Goal: Find specific page/section: Find specific page/section

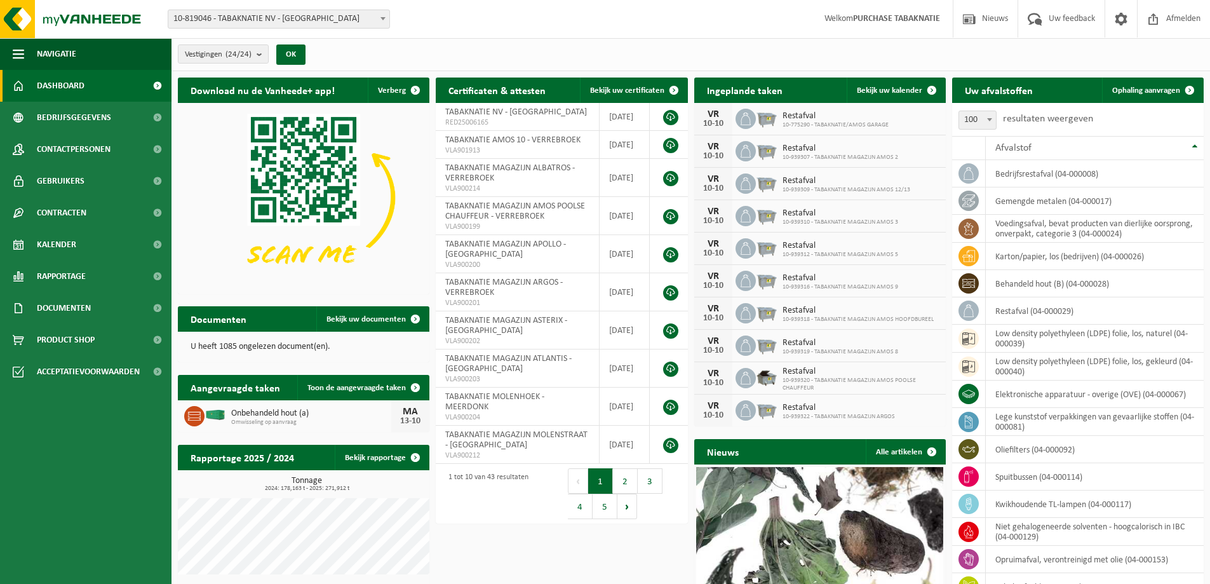
select select "100"
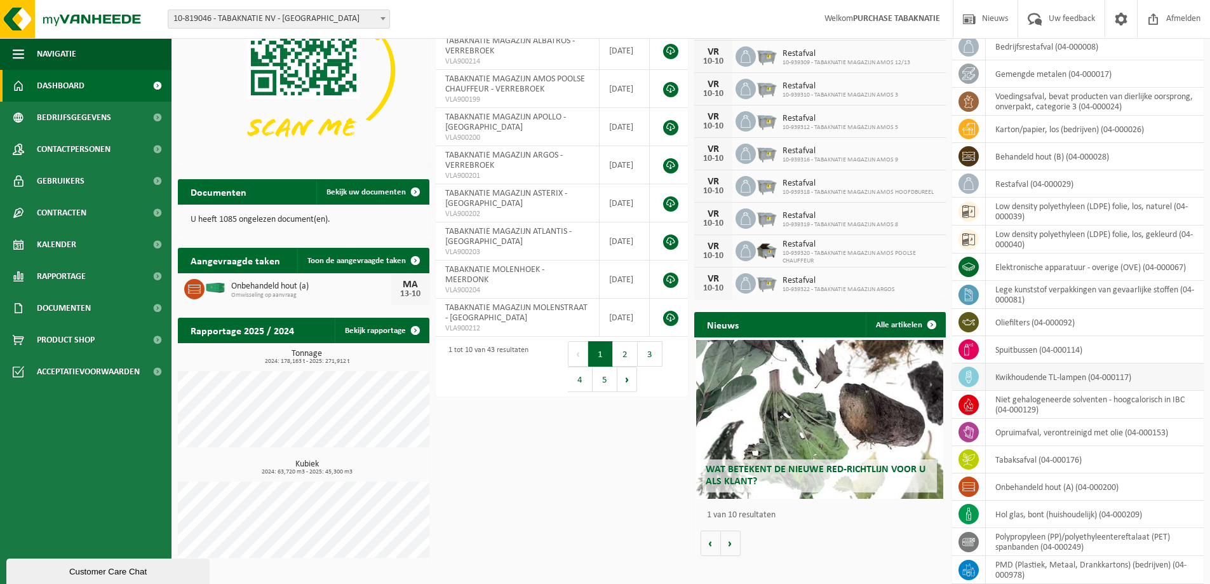
scroll to position [191, 0]
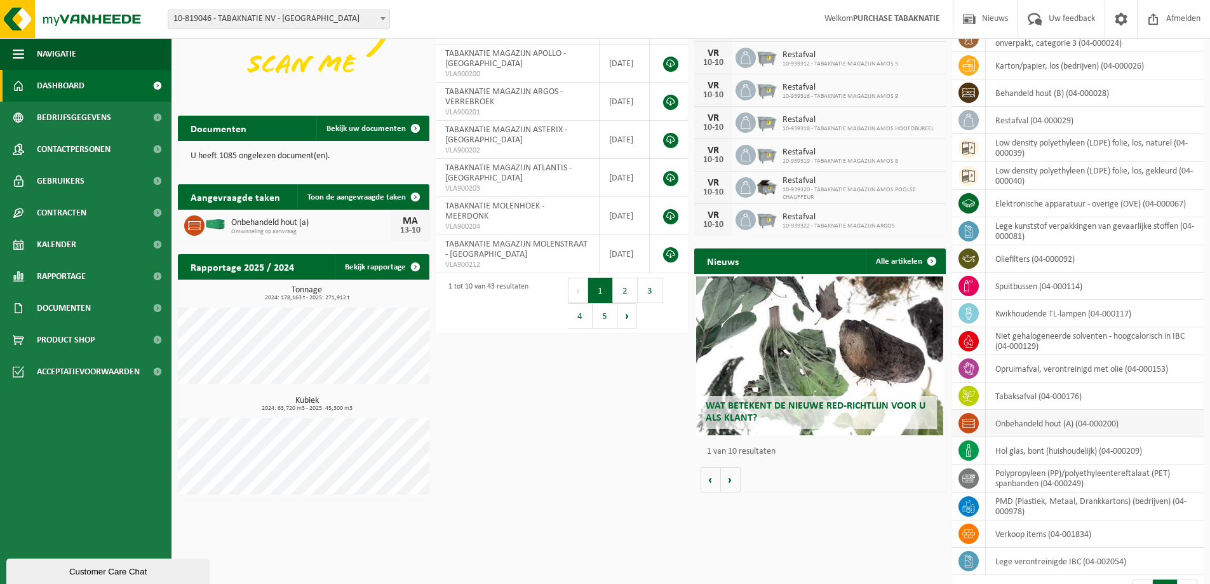
click at [1011, 419] on td "onbehandeld hout (A) (04-000200)" at bounding box center [1095, 423] width 218 height 27
click at [967, 422] on icon at bounding box center [968, 423] width 13 height 13
click at [1045, 424] on td "onbehandeld hout (A) (04-000200)" at bounding box center [1095, 423] width 218 height 27
click at [885, 483] on div "Wat betekent de nieuwe RED-richtlijn voor u als klant? Market update Market upd…" at bounding box center [820, 383] width 252 height 218
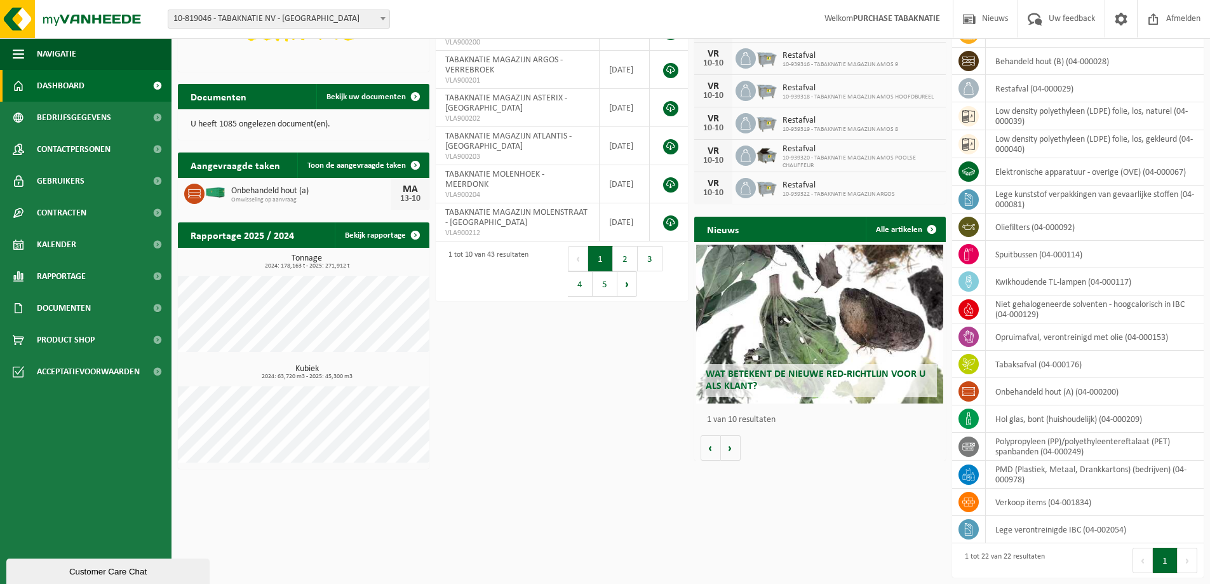
scroll to position [0, 0]
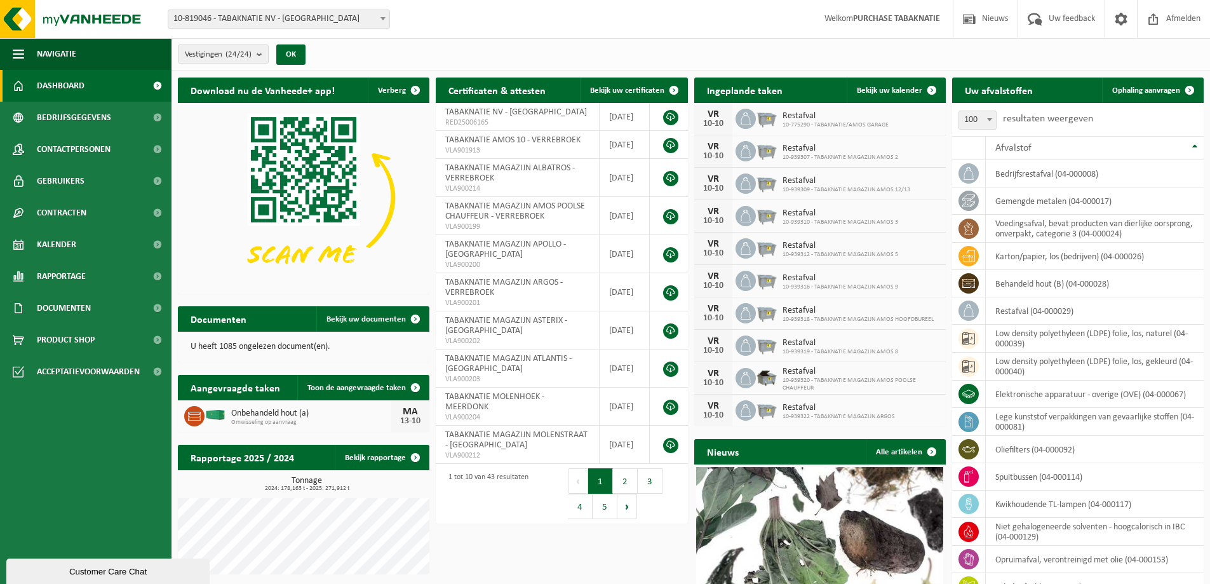
click at [253, 19] on span "10-819046 - TABAKNATIE NV - [GEOGRAPHIC_DATA]" at bounding box center [278, 19] width 221 height 18
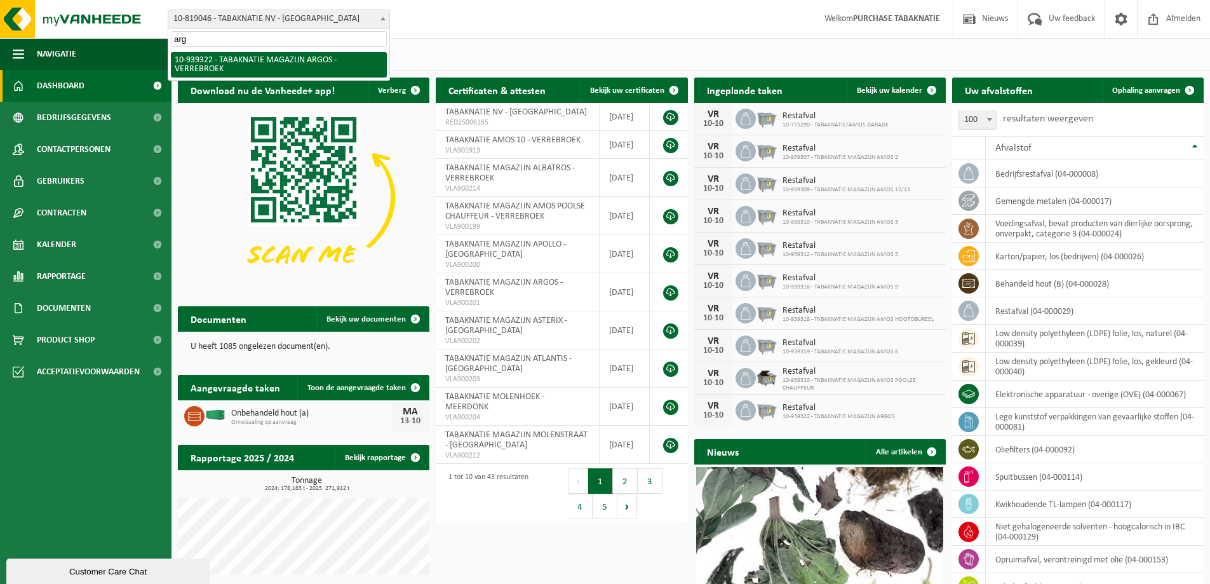
type input "argo"
select select "138349"
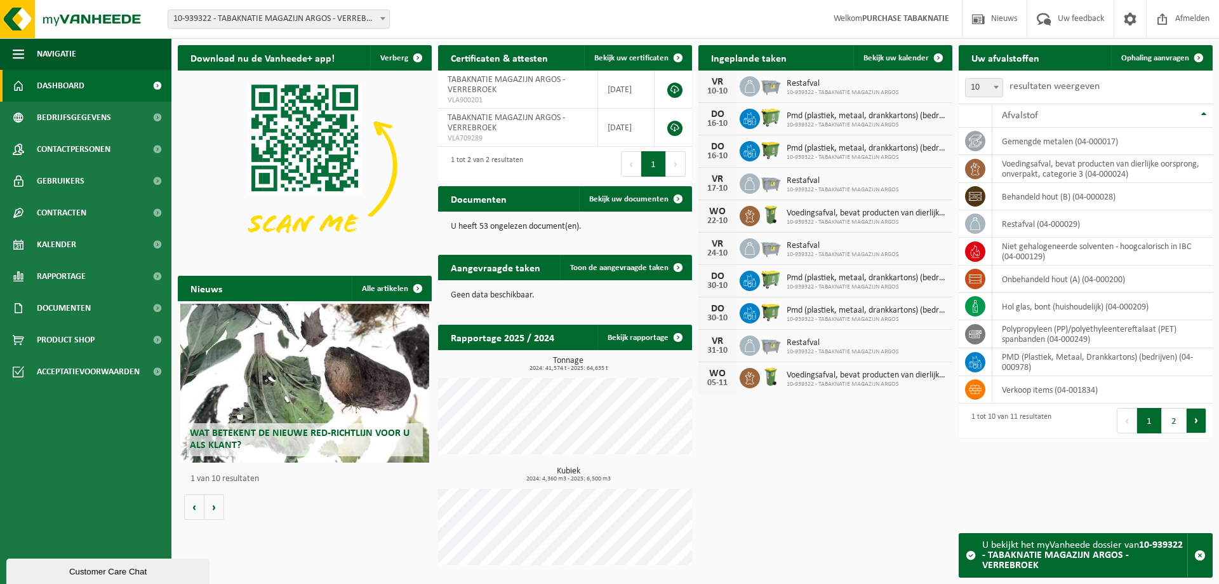
click at [1195, 426] on button "Volgende" at bounding box center [1197, 420] width 20 height 25
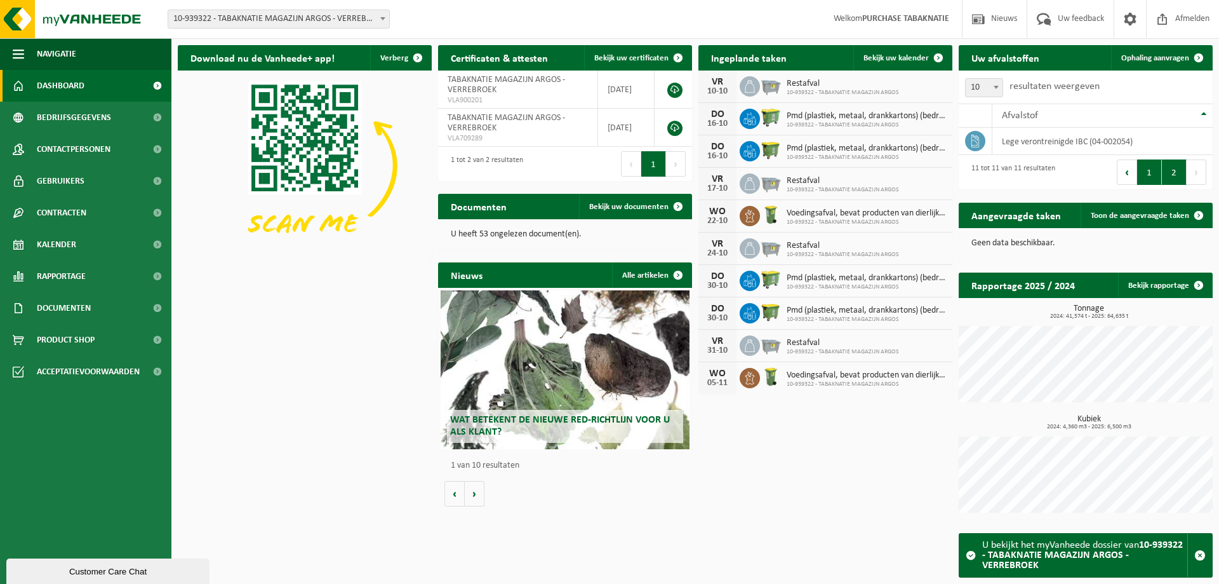
click at [1143, 169] on button "1" at bounding box center [1149, 171] width 25 height 25
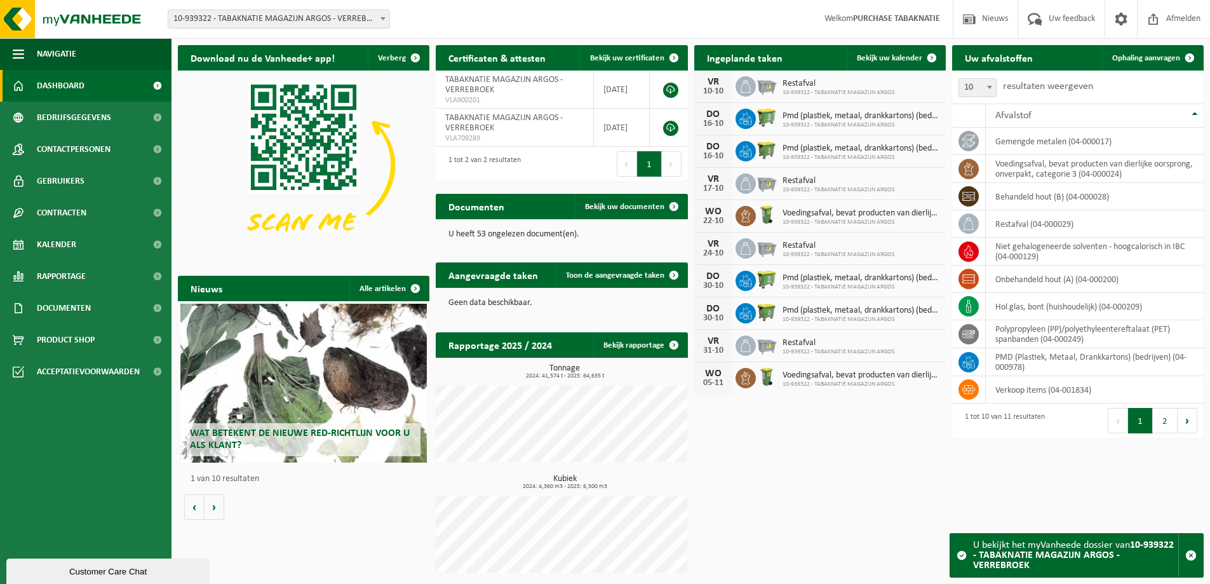
click at [247, 19] on span "10-939322 - TABAKNATIE MAGAZIJN ARGOS - VERREBROEK" at bounding box center [278, 19] width 221 height 18
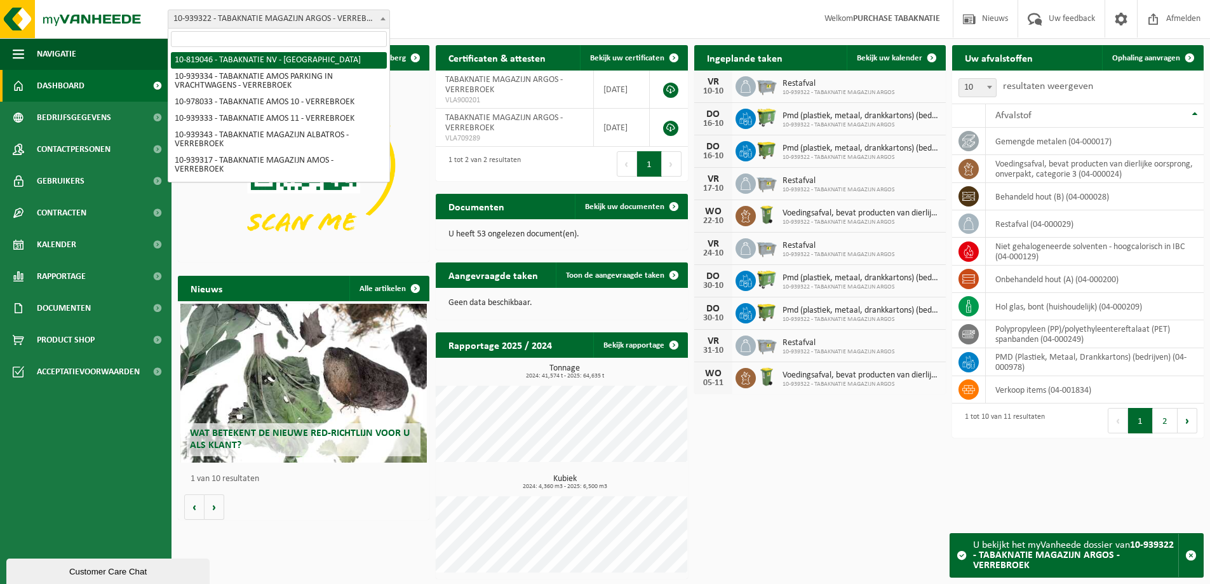
select select "138232"
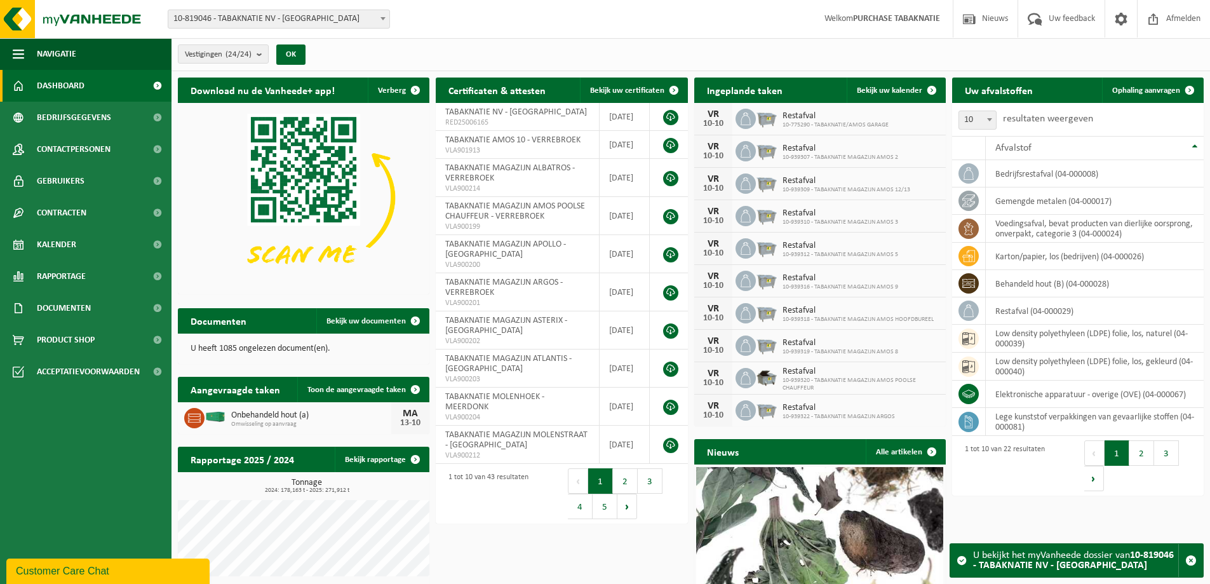
click at [1097, 485] on button "Volgende" at bounding box center [1094, 478] width 20 height 25
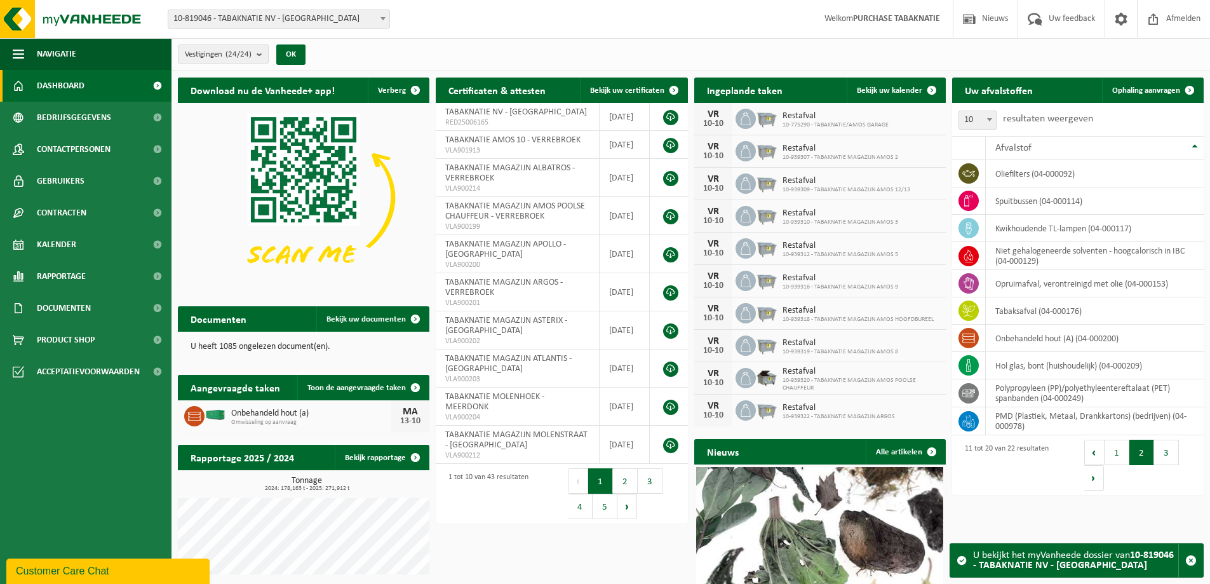
click at [1097, 485] on button "Volgende" at bounding box center [1094, 477] width 20 height 25
